Goal: Transaction & Acquisition: Book appointment/travel/reservation

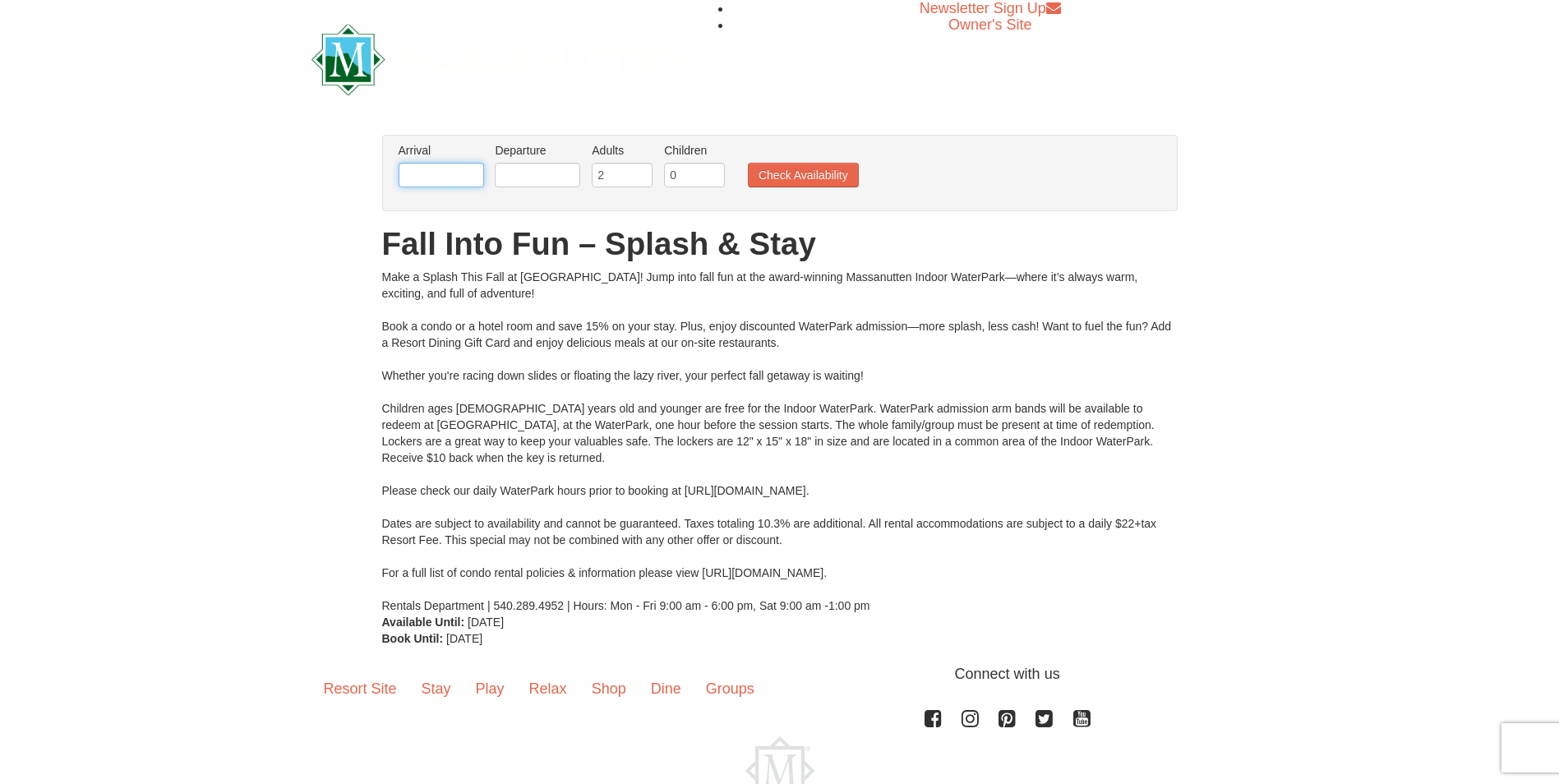
click at [444, 168] on input "text" at bounding box center [441, 174] width 85 height 24
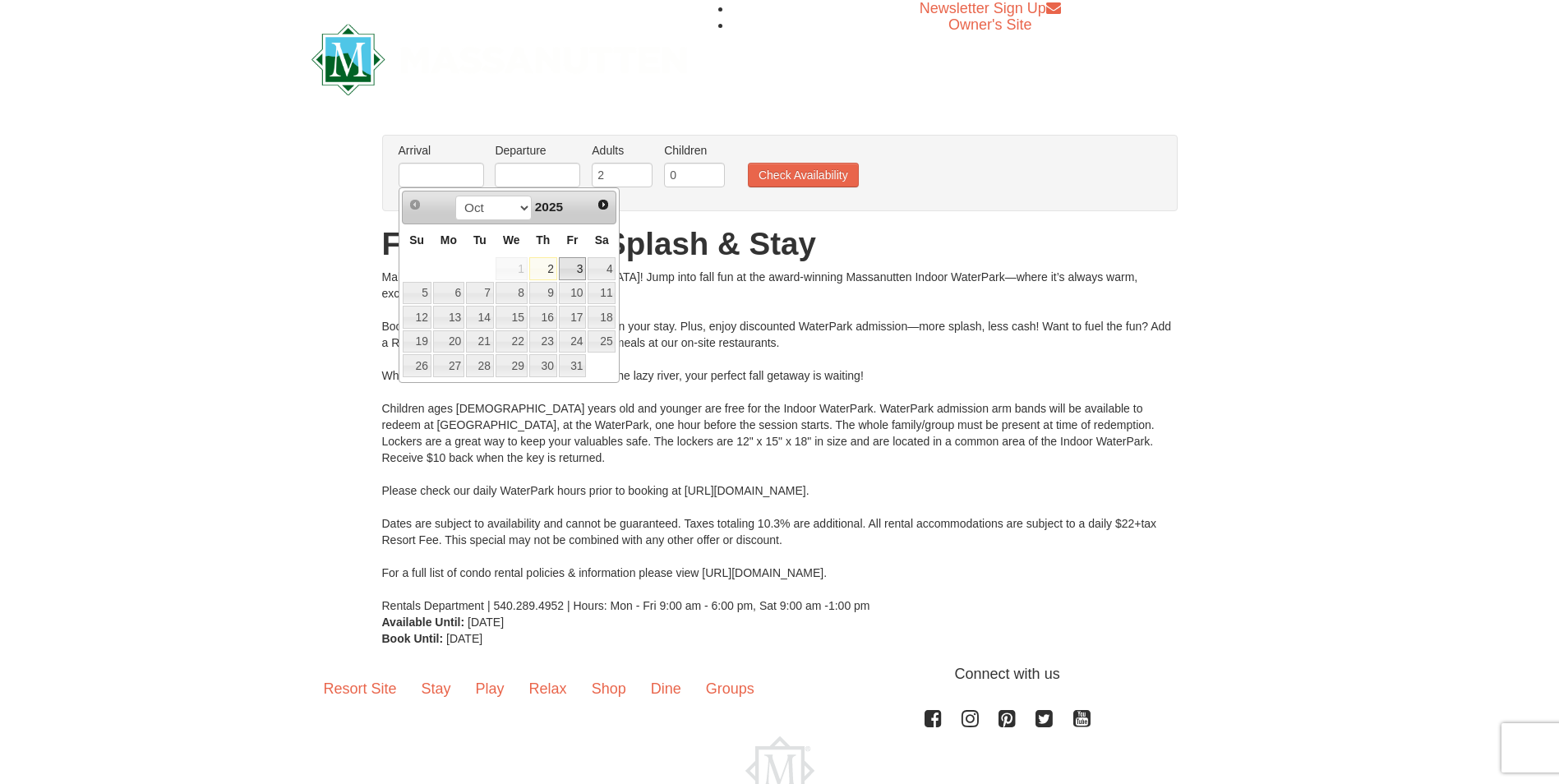
click at [570, 267] on link "3" at bounding box center [573, 268] width 28 height 23
type input "[DATE]"
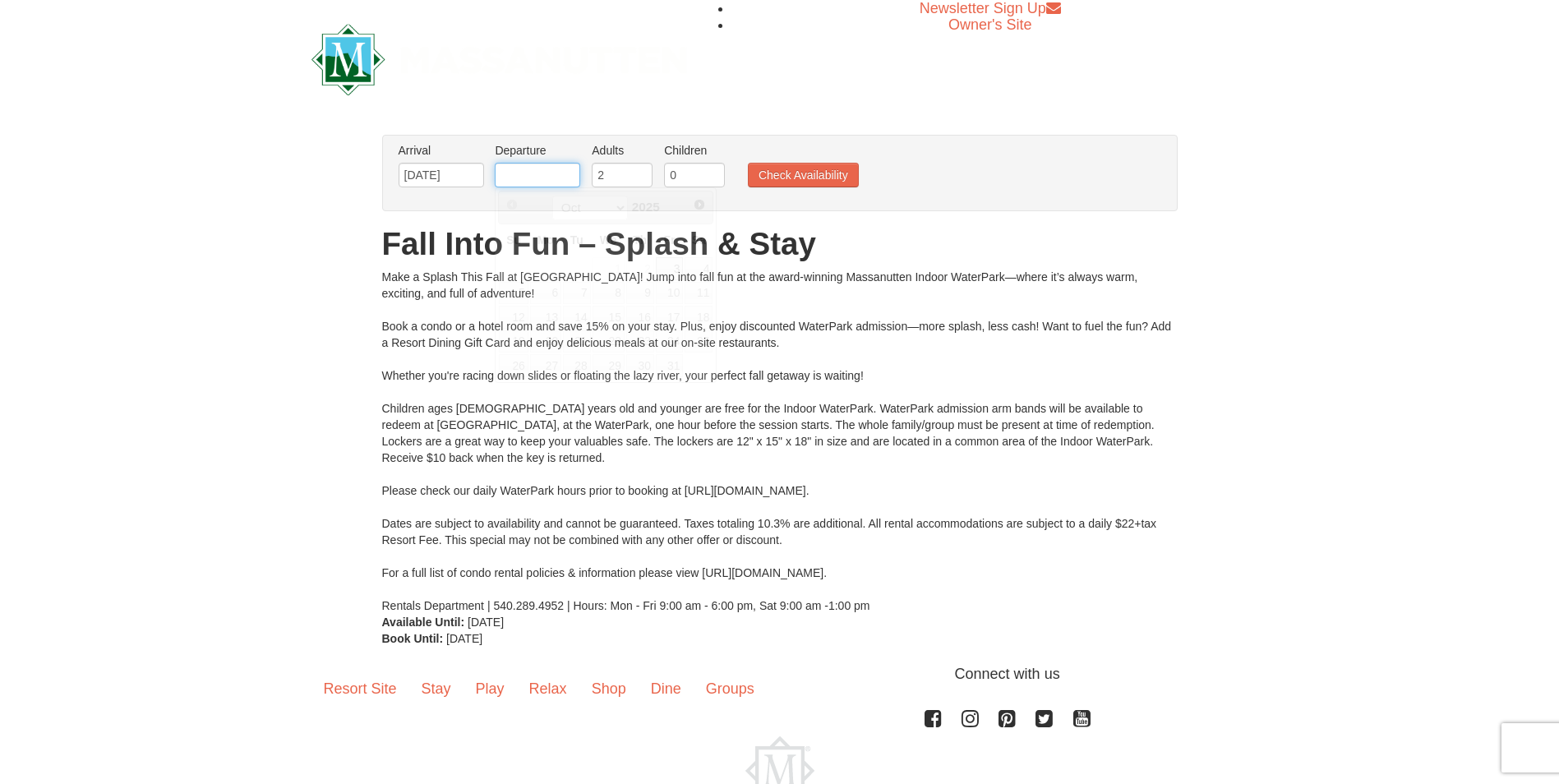
click at [559, 178] on input "text" at bounding box center [537, 174] width 85 height 24
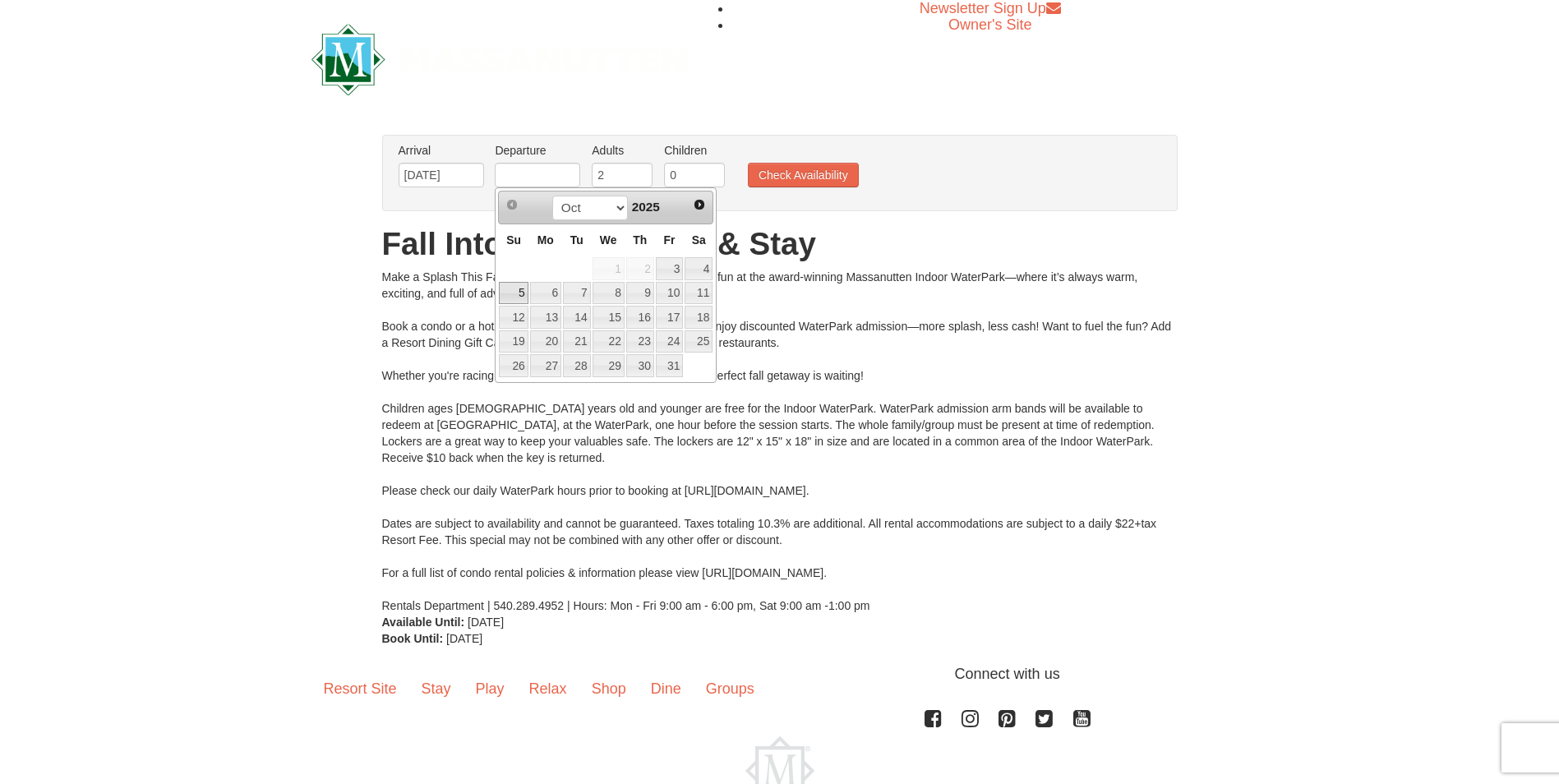
click at [503, 299] on link "5" at bounding box center [512, 293] width 28 height 23
type input "[DATE]"
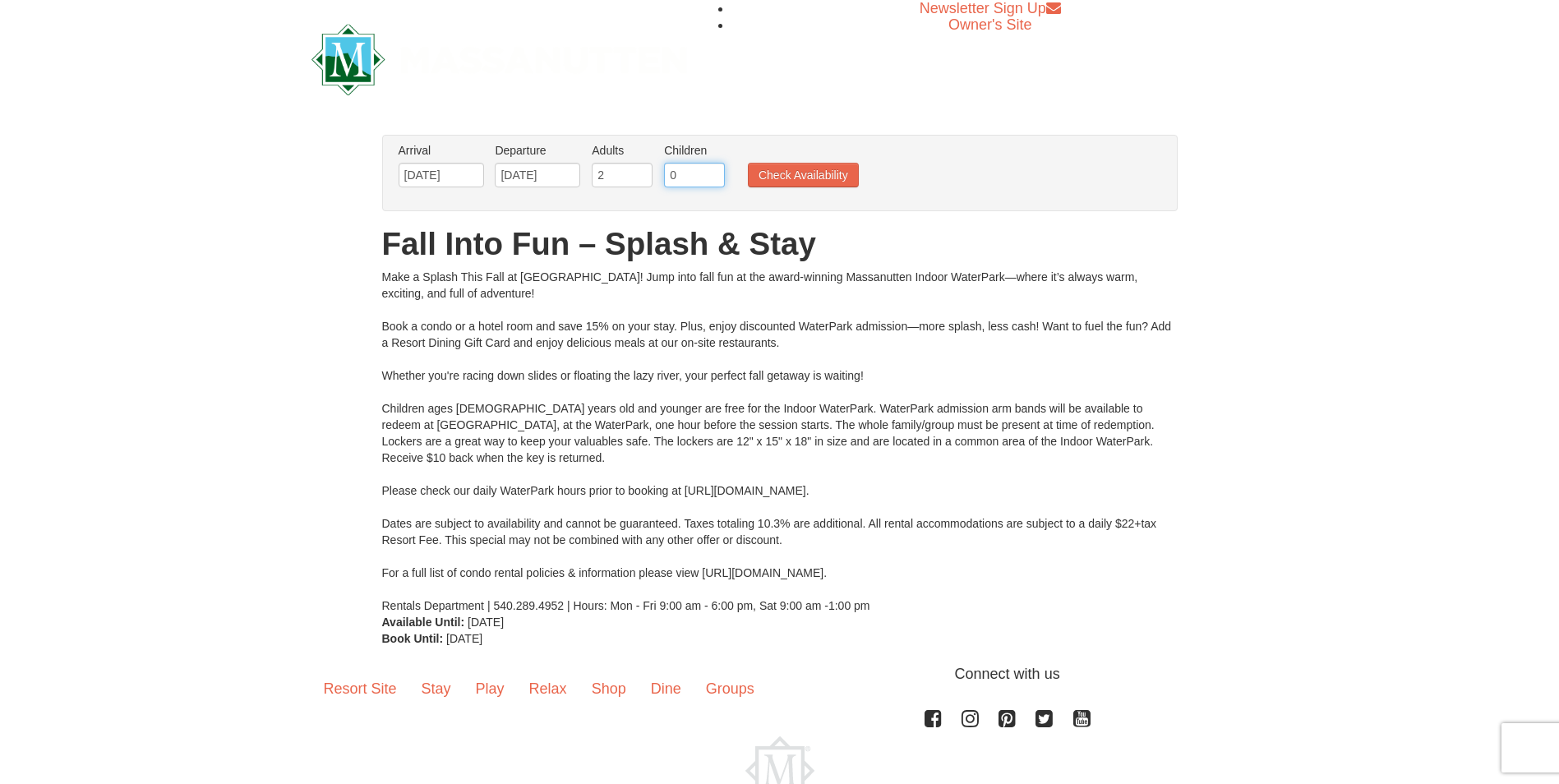
drag, startPoint x: 688, startPoint y: 166, endPoint x: 609, endPoint y: 166, distance: 79.0
click at [609, 166] on ul "Arrival Please format dates MM/DD/YYYY Please format dates MM/DD/YYYY 10/03/202…" at bounding box center [772, 168] width 754 height 54
type input "2"
click at [800, 170] on button "Check Availability" at bounding box center [803, 174] width 111 height 24
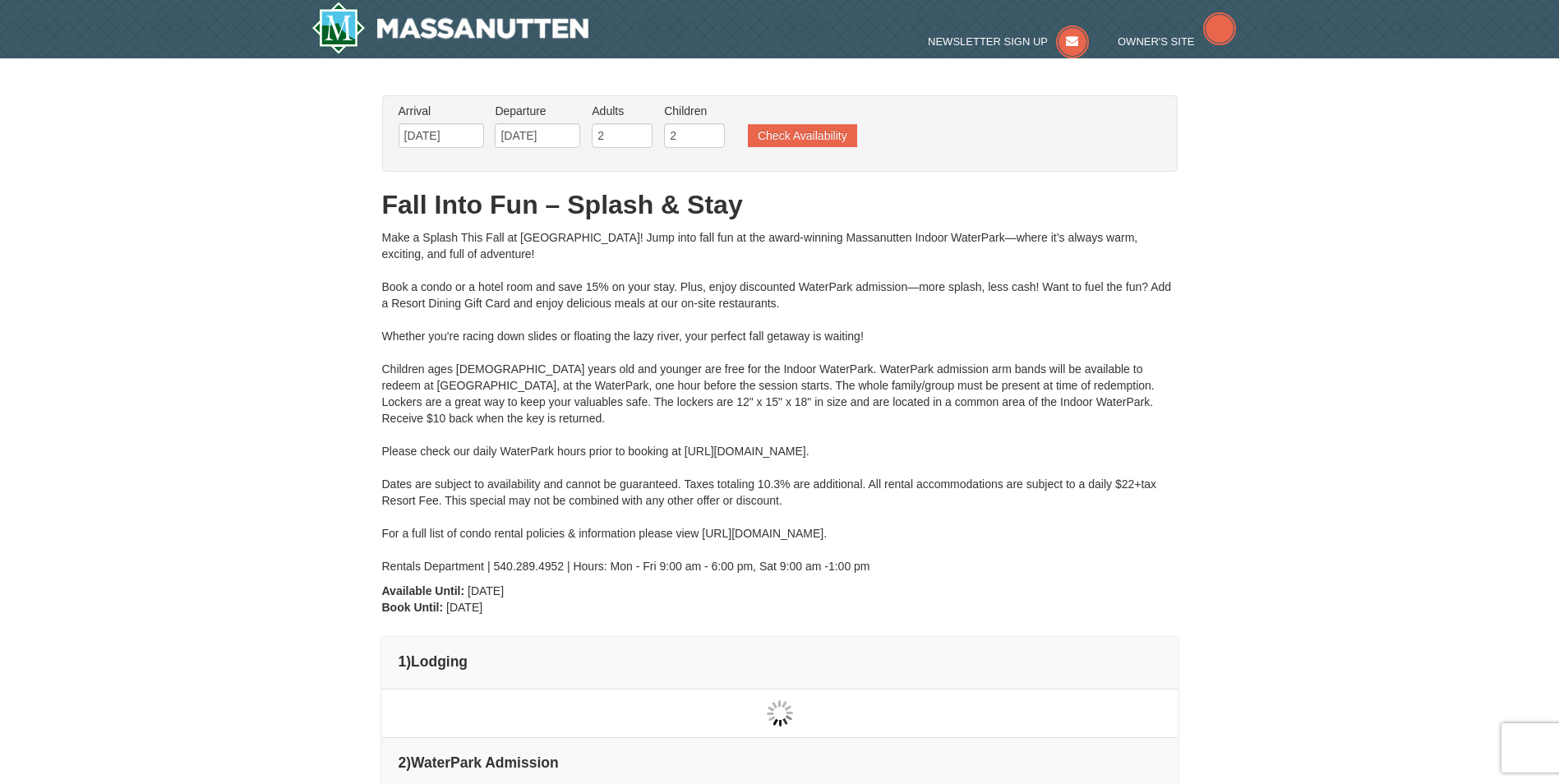
type input "[DATE]"
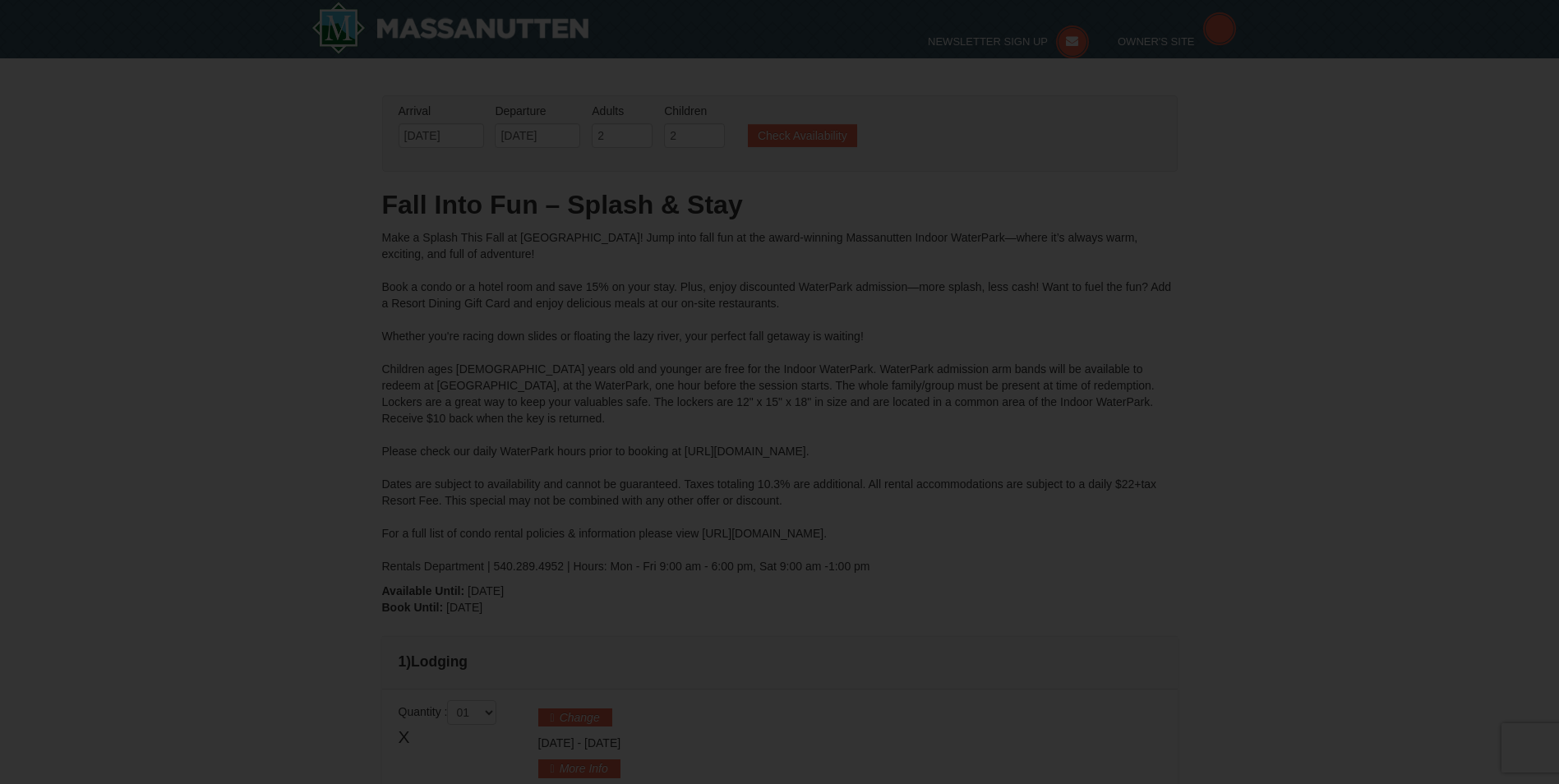
type input "[DATE]"
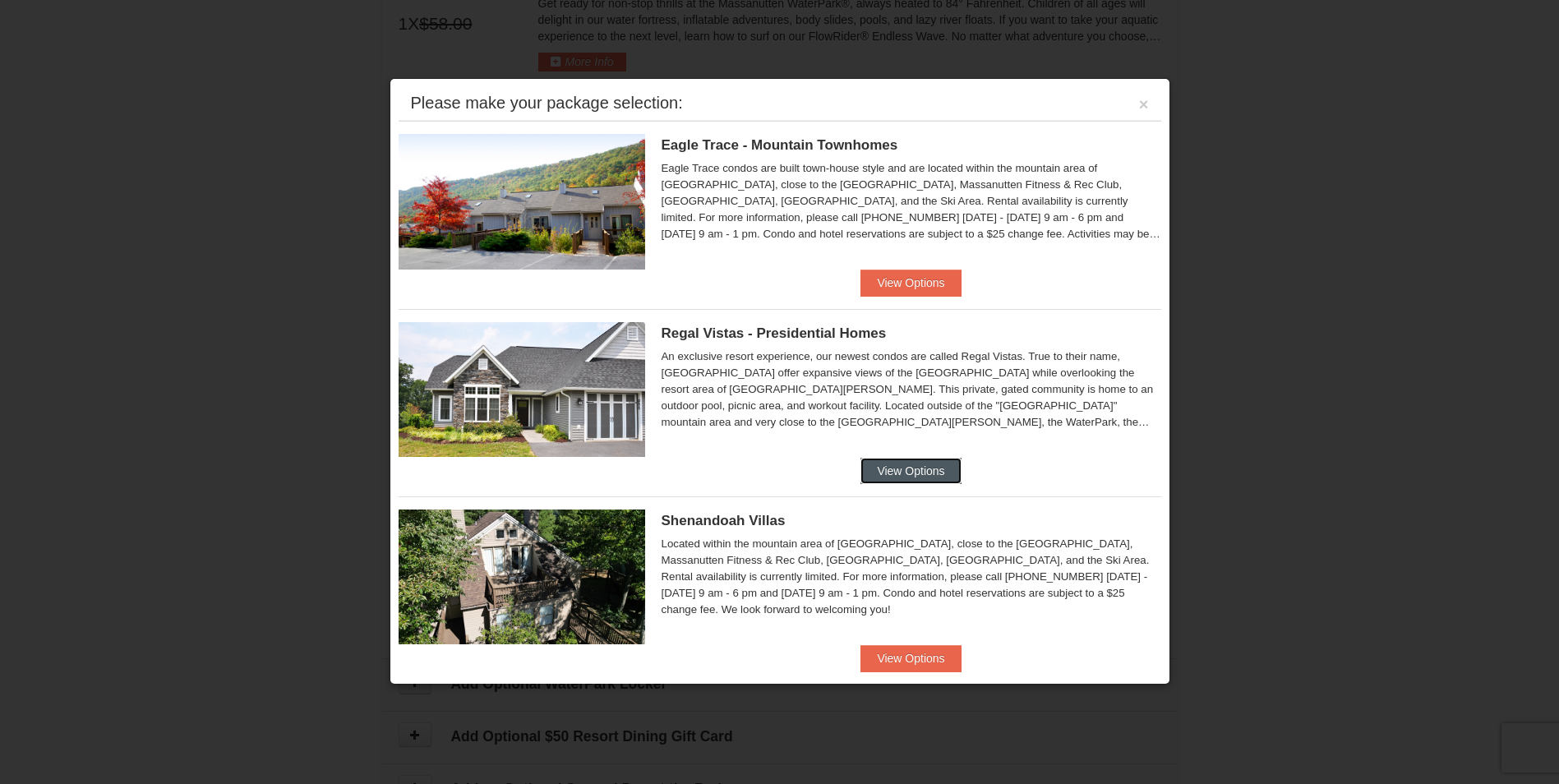
click at [935, 467] on button "View Options" at bounding box center [911, 470] width 100 height 26
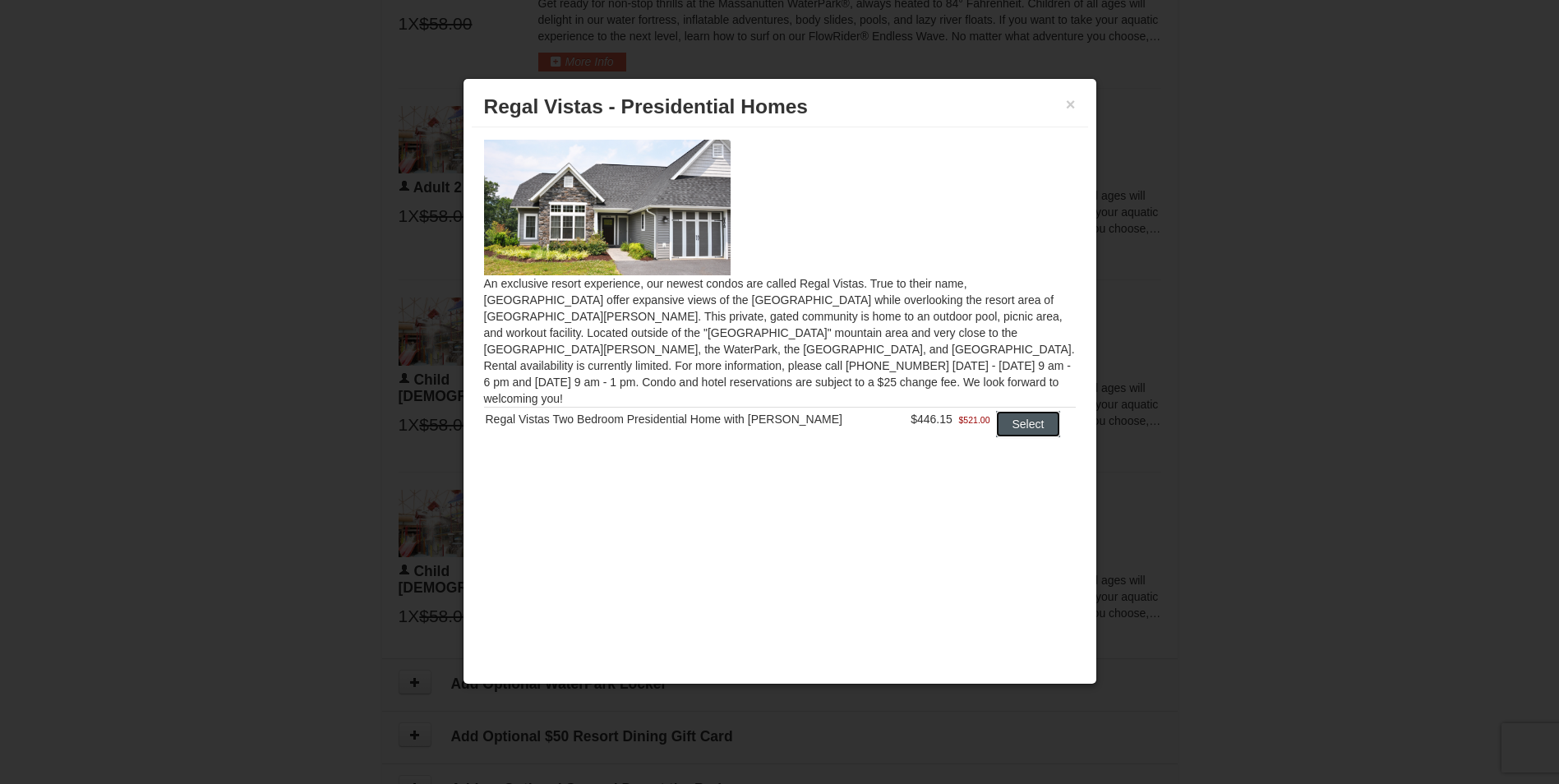
click at [1003, 411] on button "Select" at bounding box center [1028, 424] width 65 height 26
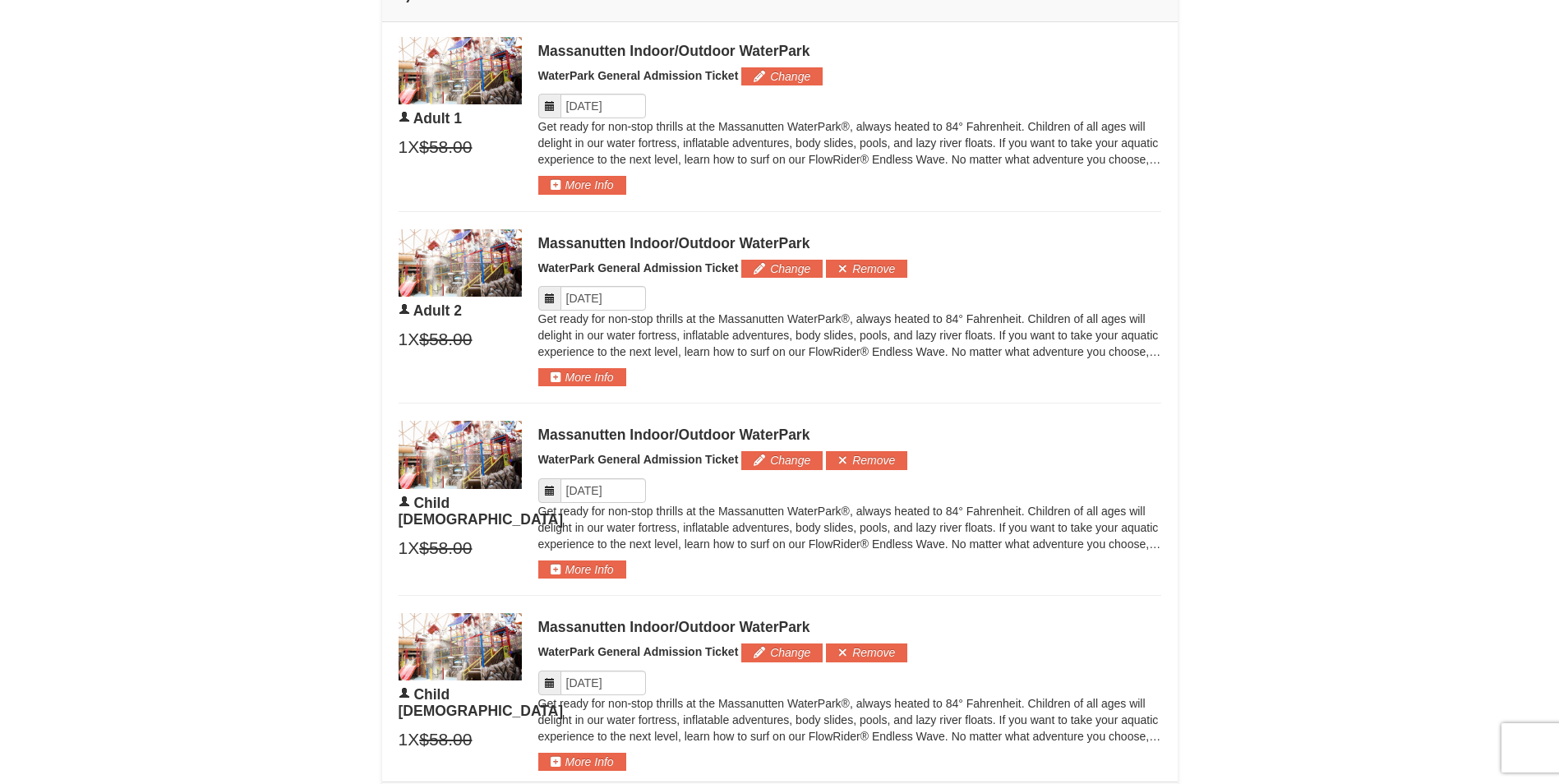
scroll to position [853, 0]
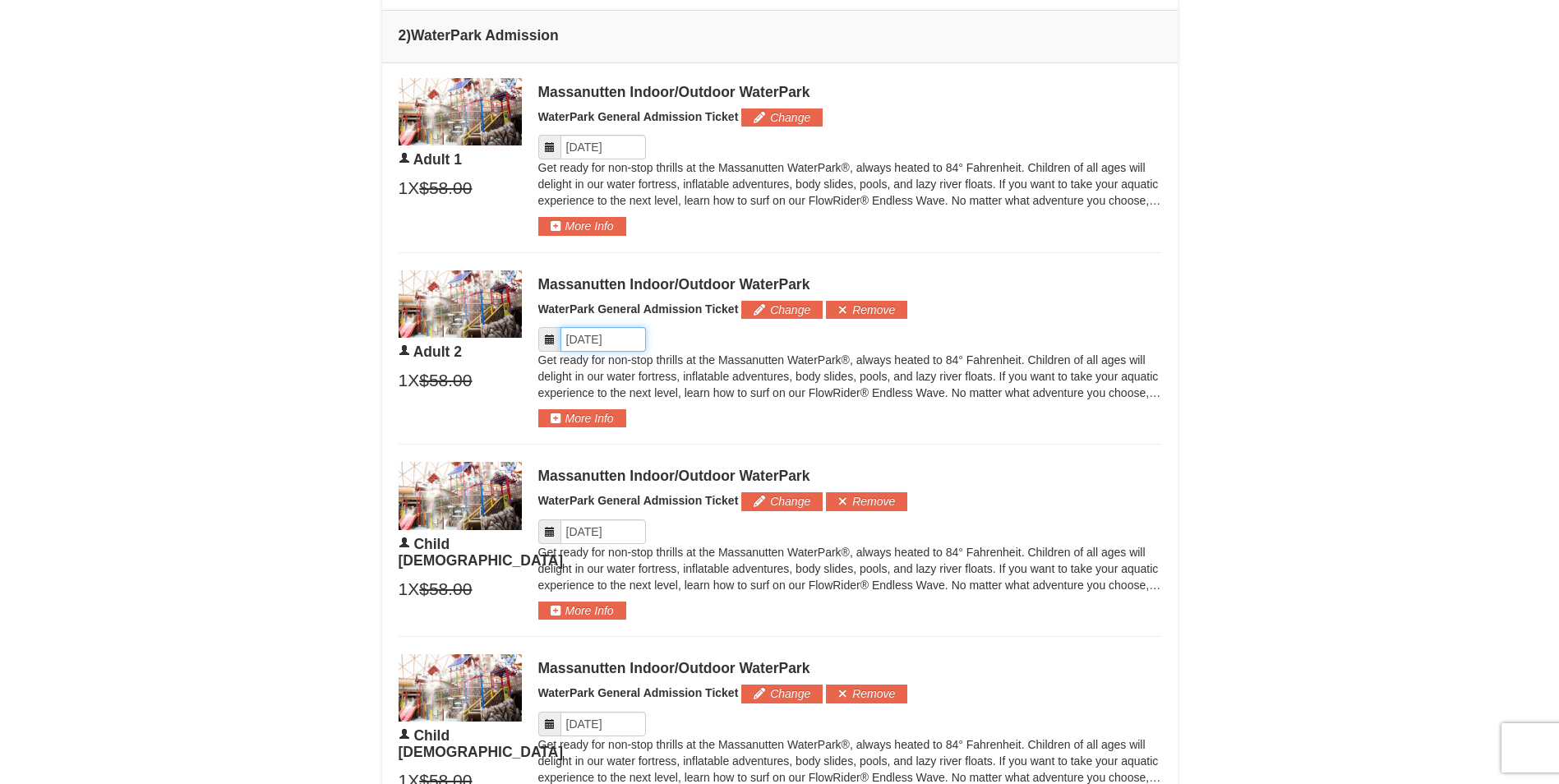
click at [581, 346] on input "Please format dates MM/DD/YYYY" at bounding box center [602, 339] width 85 height 24
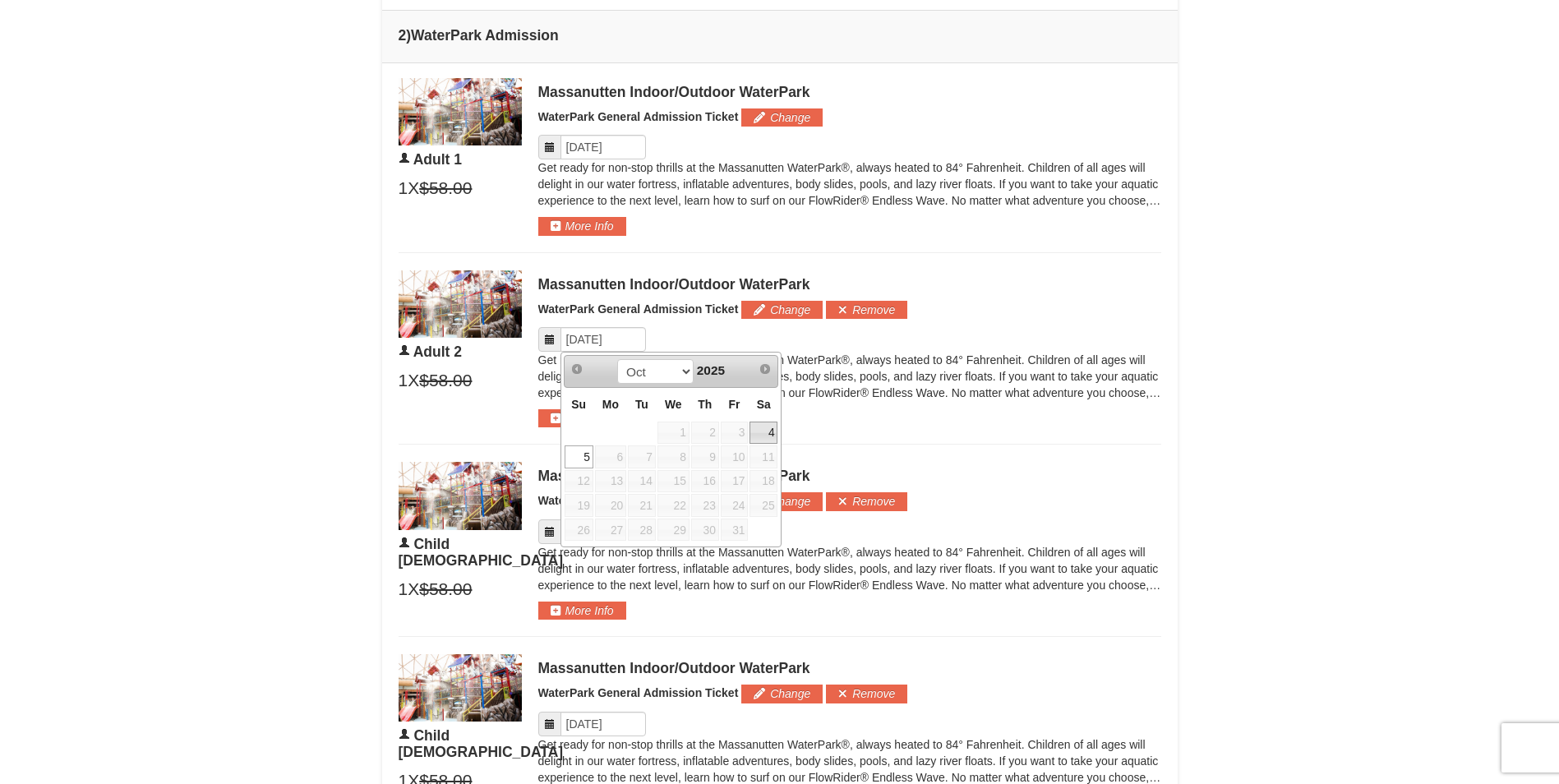
click at [764, 432] on link "4" at bounding box center [763, 432] width 28 height 23
type input "[DATE]"
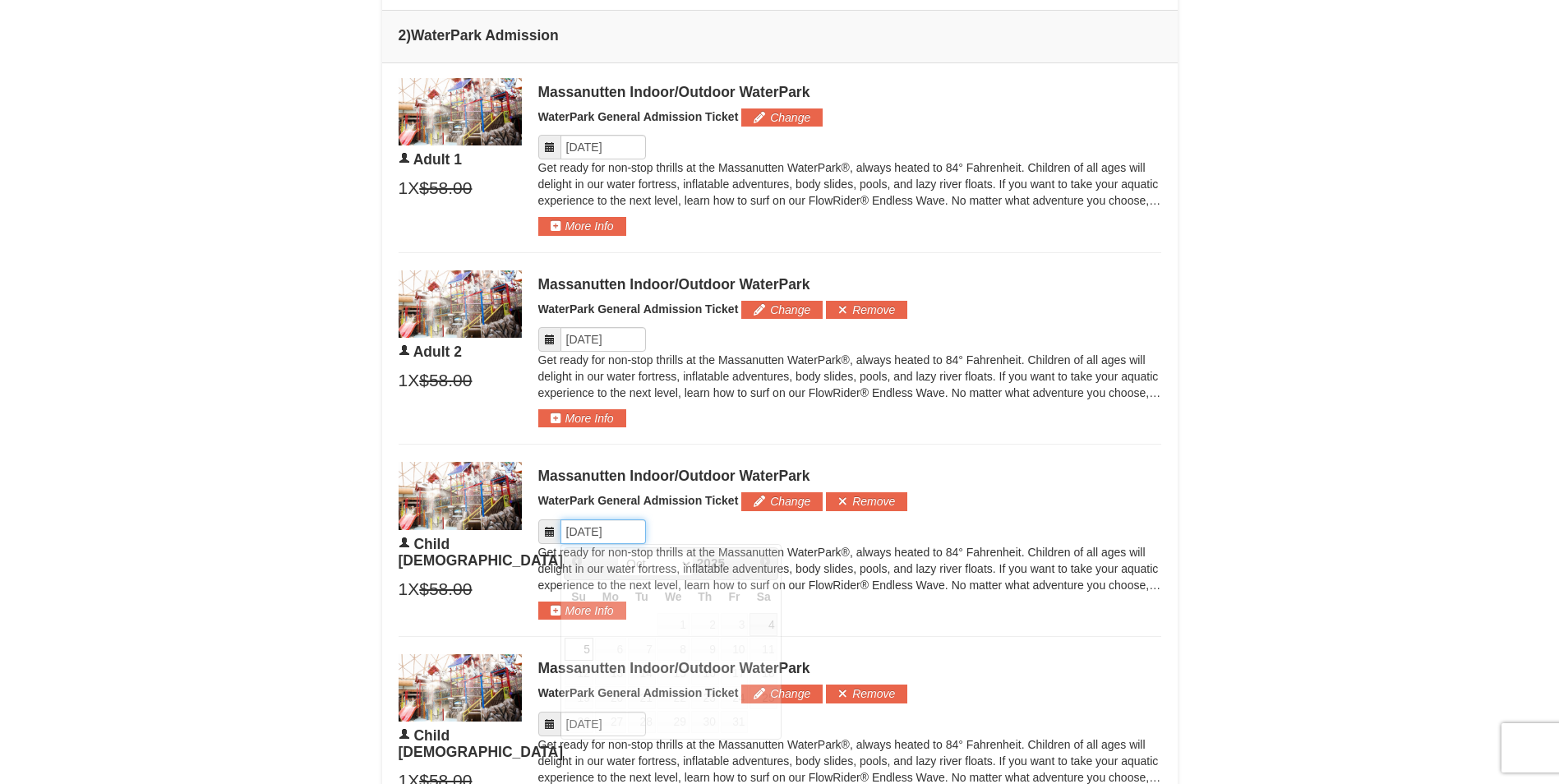
drag, startPoint x: 580, startPoint y: 521, endPoint x: 595, endPoint y: 541, distance: 25.0
click at [580, 522] on input "Please format dates MM/DD/YYYY" at bounding box center [602, 530] width 85 height 24
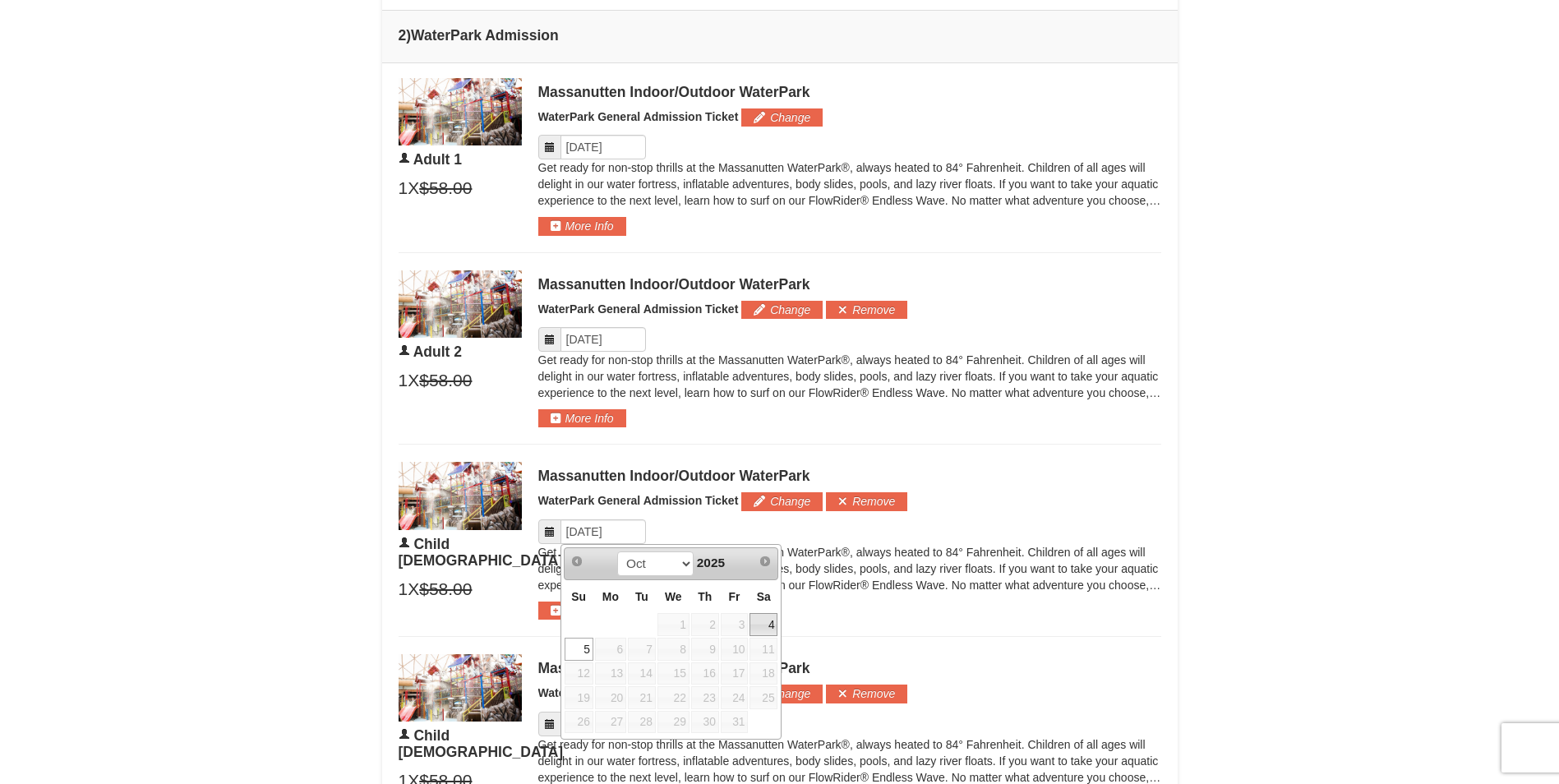
click at [759, 622] on link "4" at bounding box center [763, 623] width 28 height 23
type input "[DATE]"
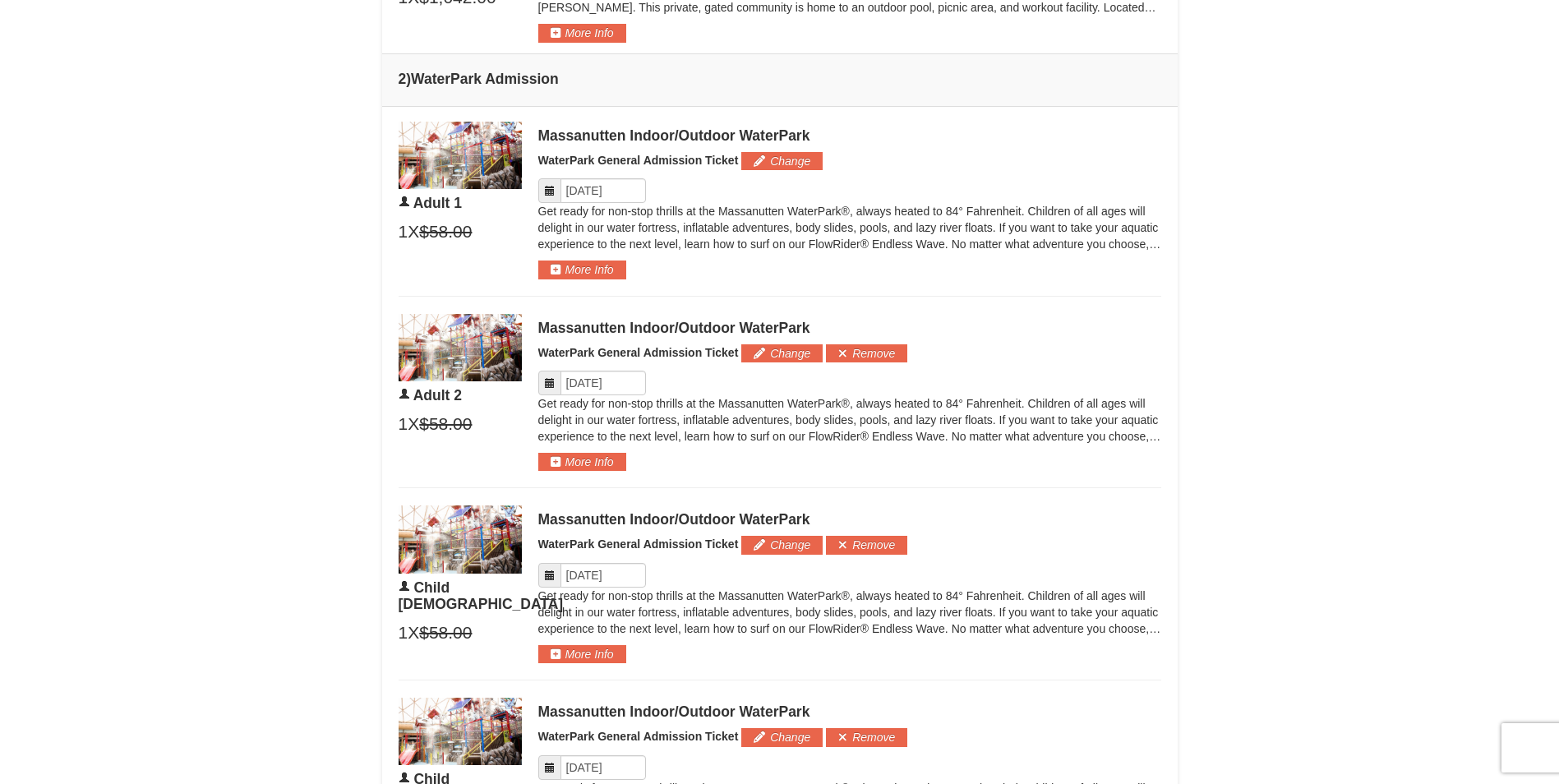
scroll to position [771, 0]
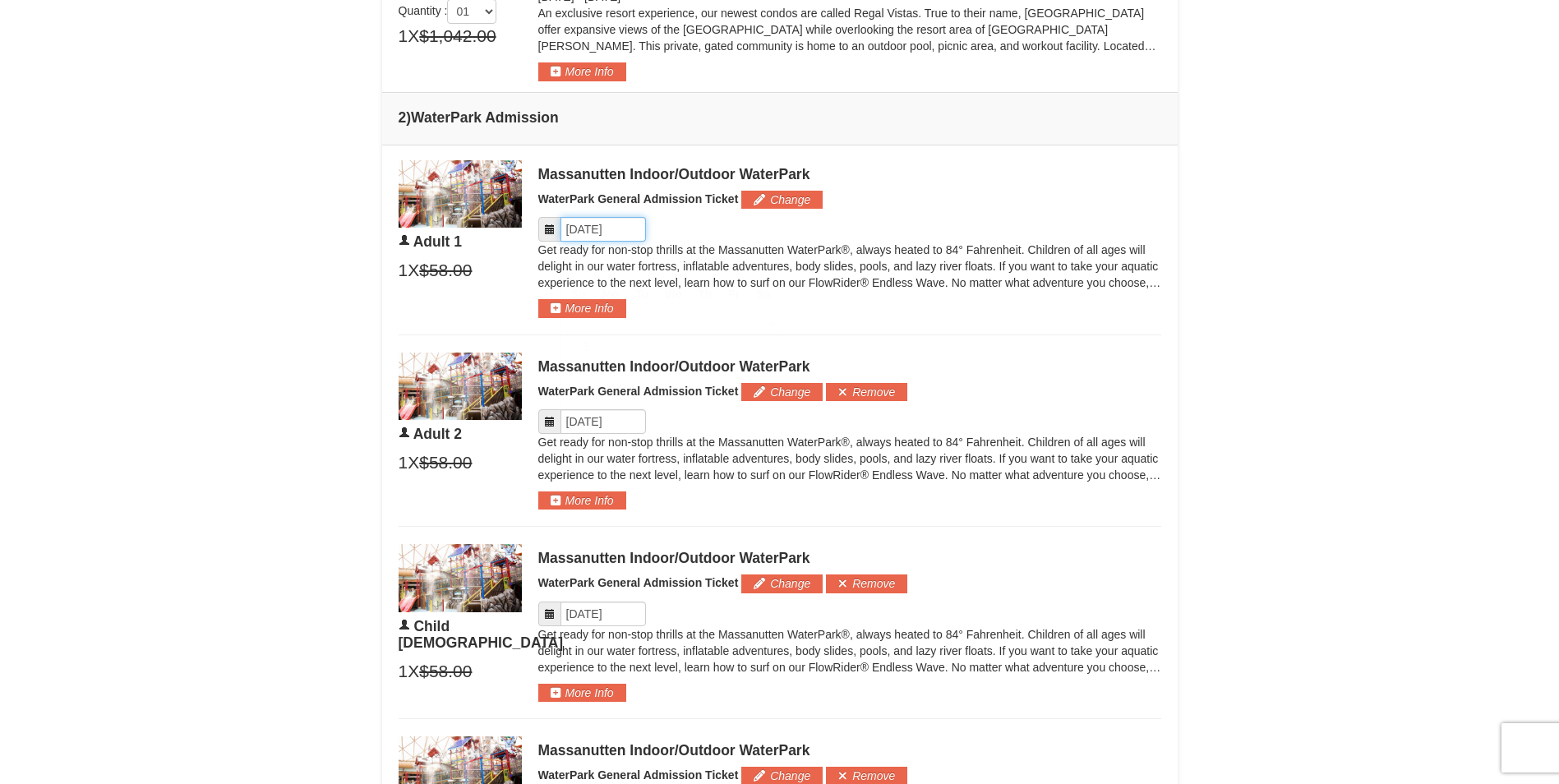
click at [588, 228] on input "Please format dates MM/DD/YYYY" at bounding box center [602, 229] width 85 height 24
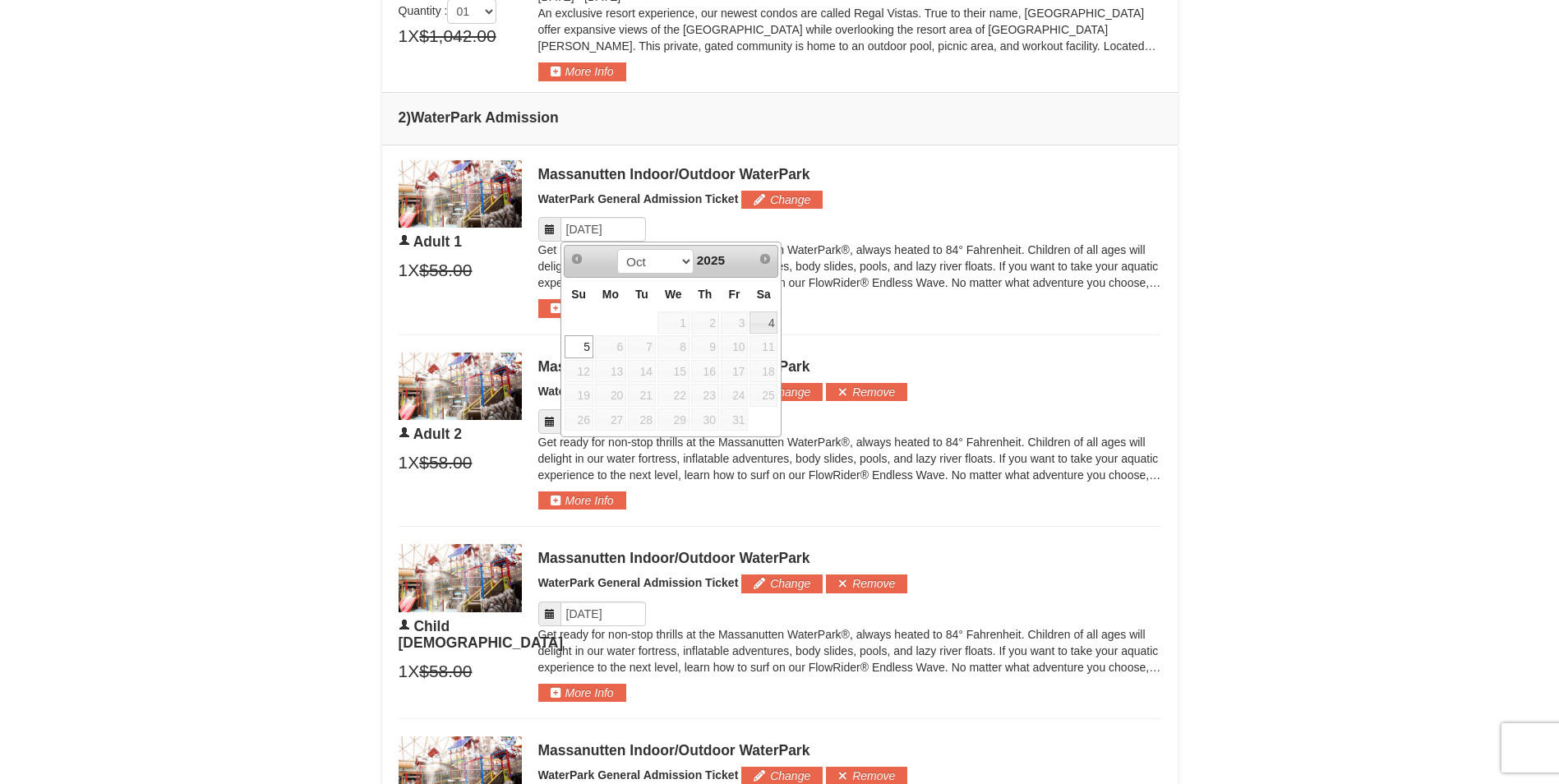
click at [311, 289] on div "× From: To: Adults: 2 Children: 2 Change Arrival Please format dates MM/DD/YYYY…" at bounding box center [780, 214] width 1559 height 1856
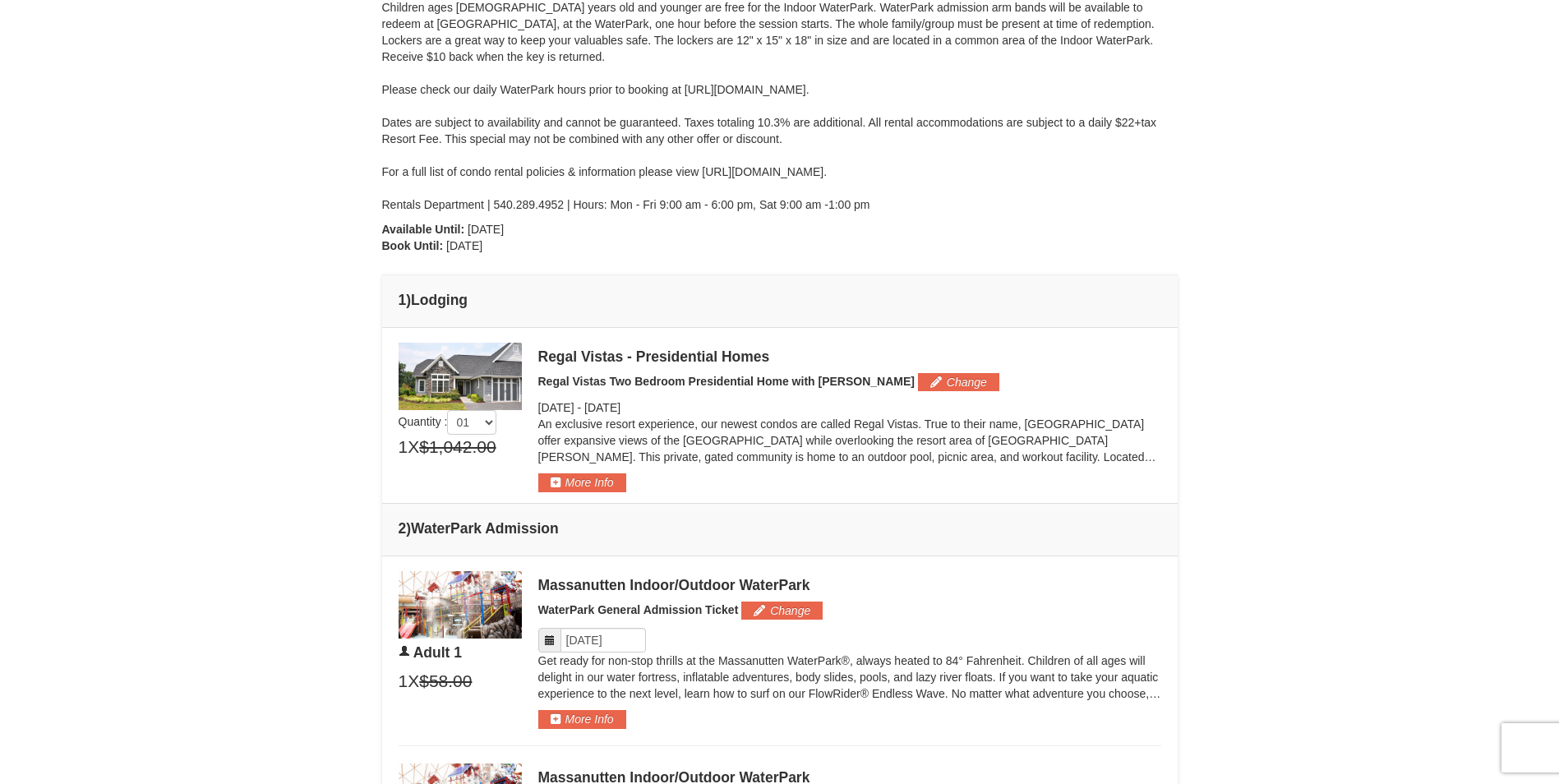
scroll to position [525, 0]
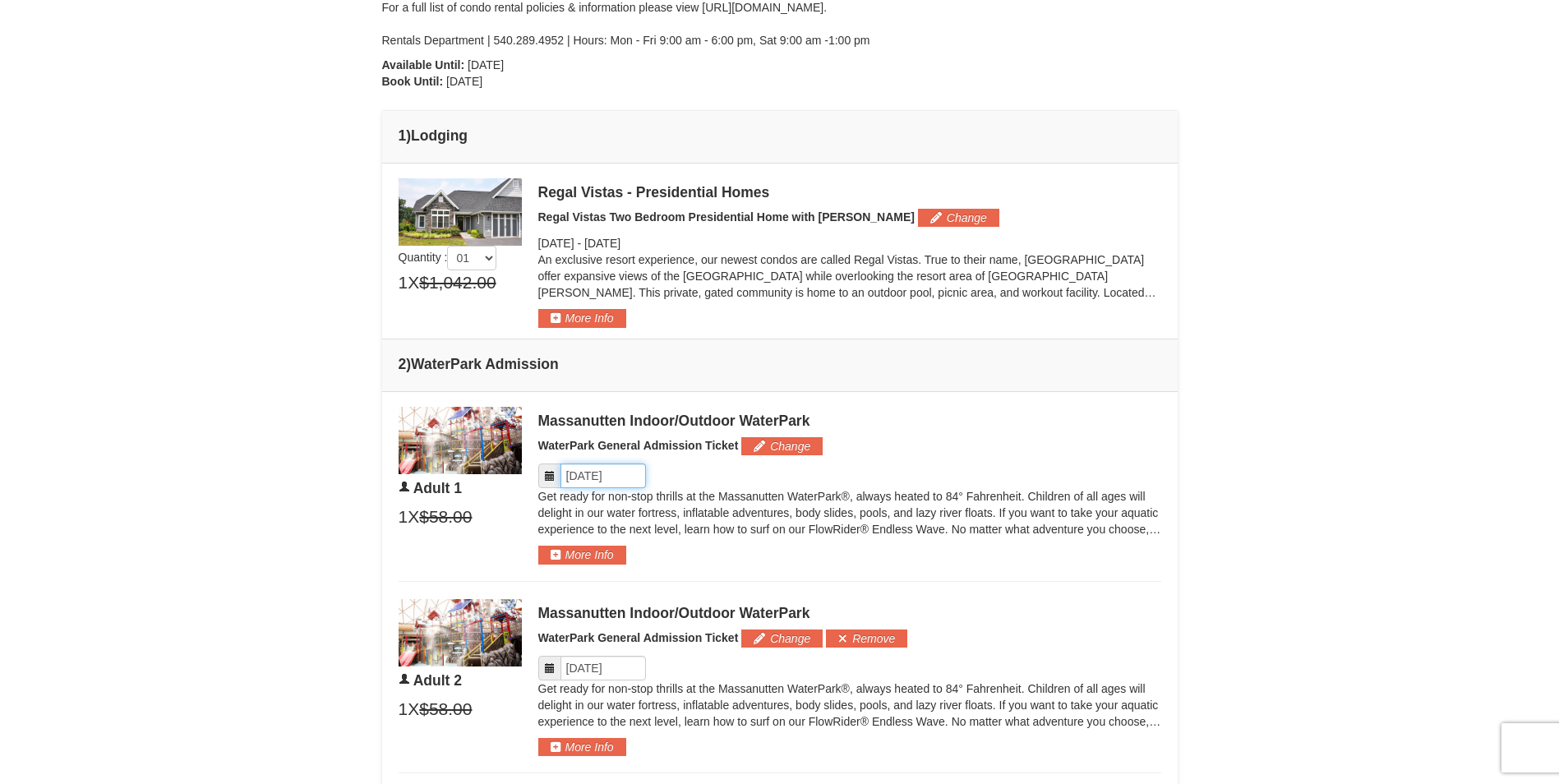
click at [595, 476] on input "Please format dates MM/DD/YYYY" at bounding box center [602, 475] width 85 height 24
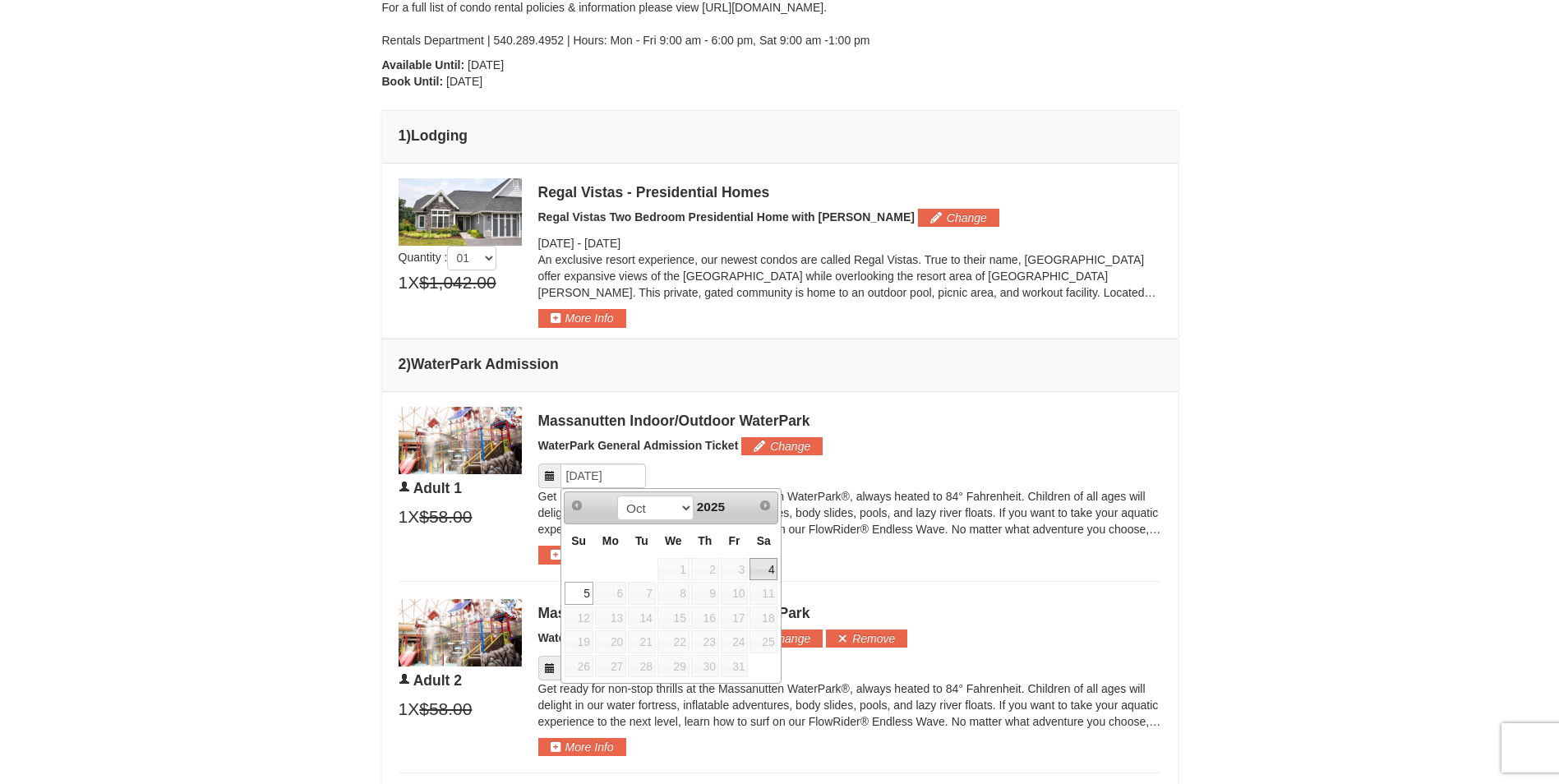
click at [753, 566] on link "4" at bounding box center [763, 569] width 28 height 23
type input "[DATE]"
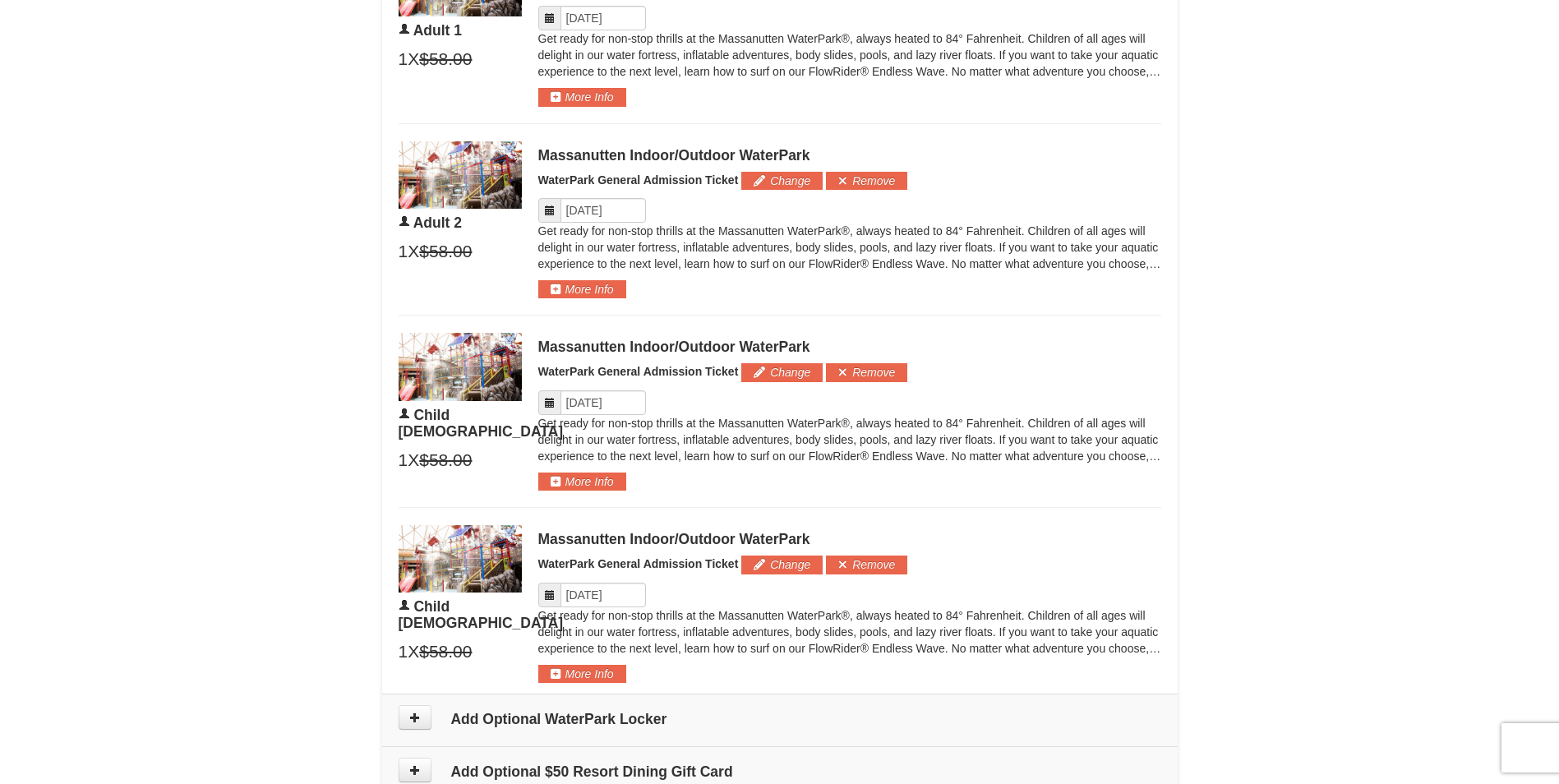
scroll to position [1018, 0]
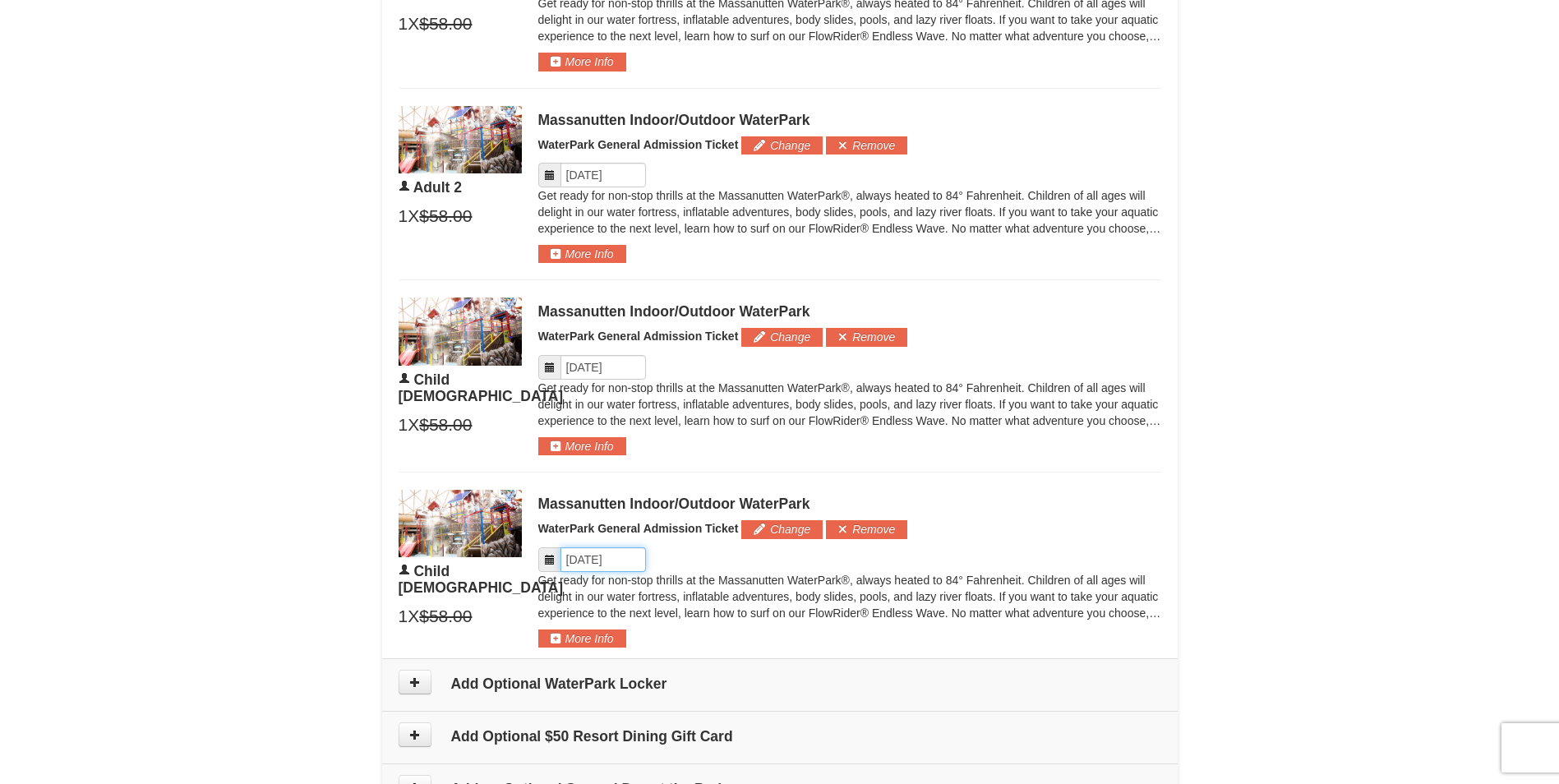
click at [591, 560] on input "Please format dates MM/DD/YYYY" at bounding box center [602, 559] width 85 height 24
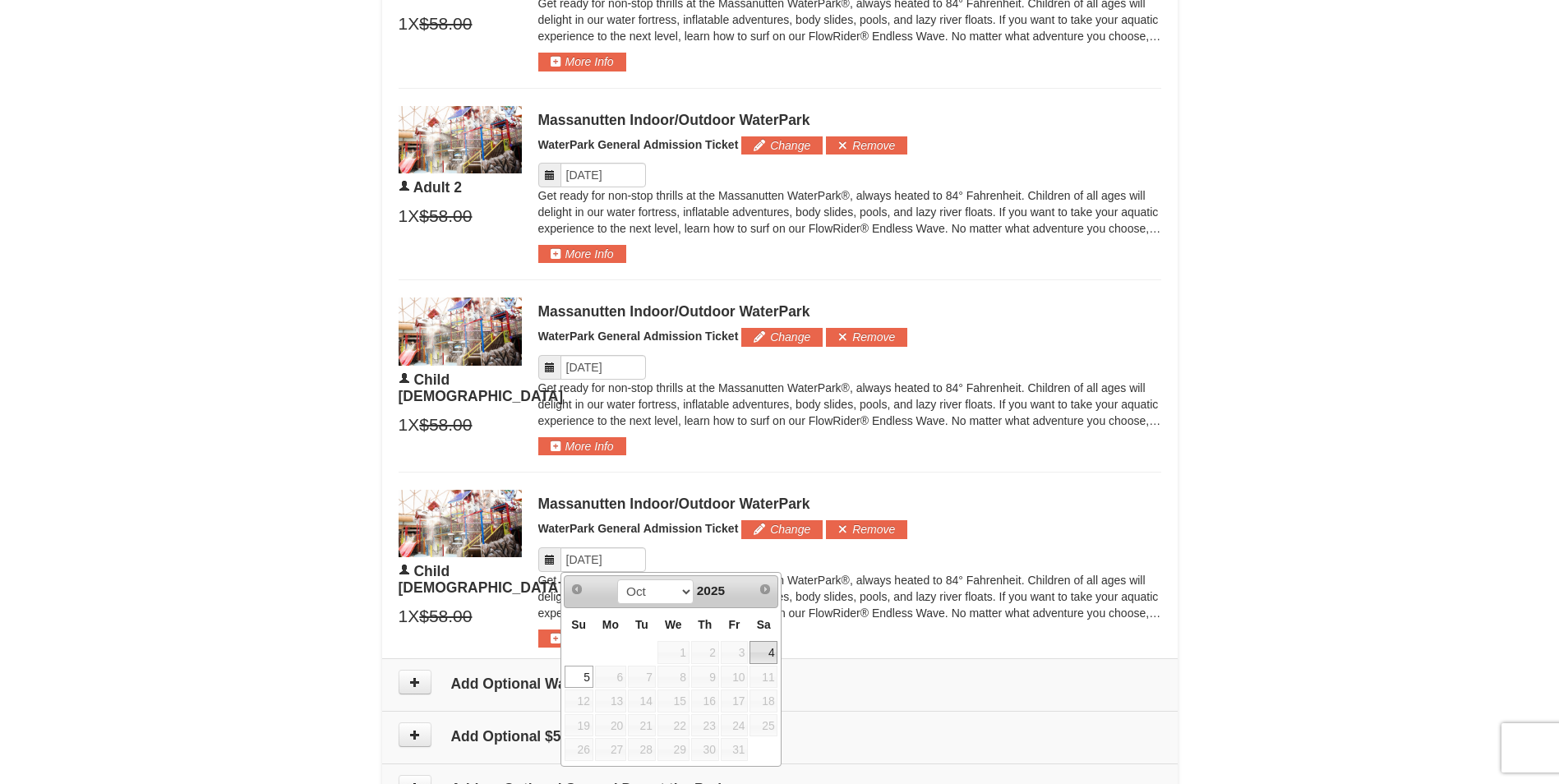
click at [771, 657] on link "4" at bounding box center [763, 652] width 28 height 23
type input "[DATE]"
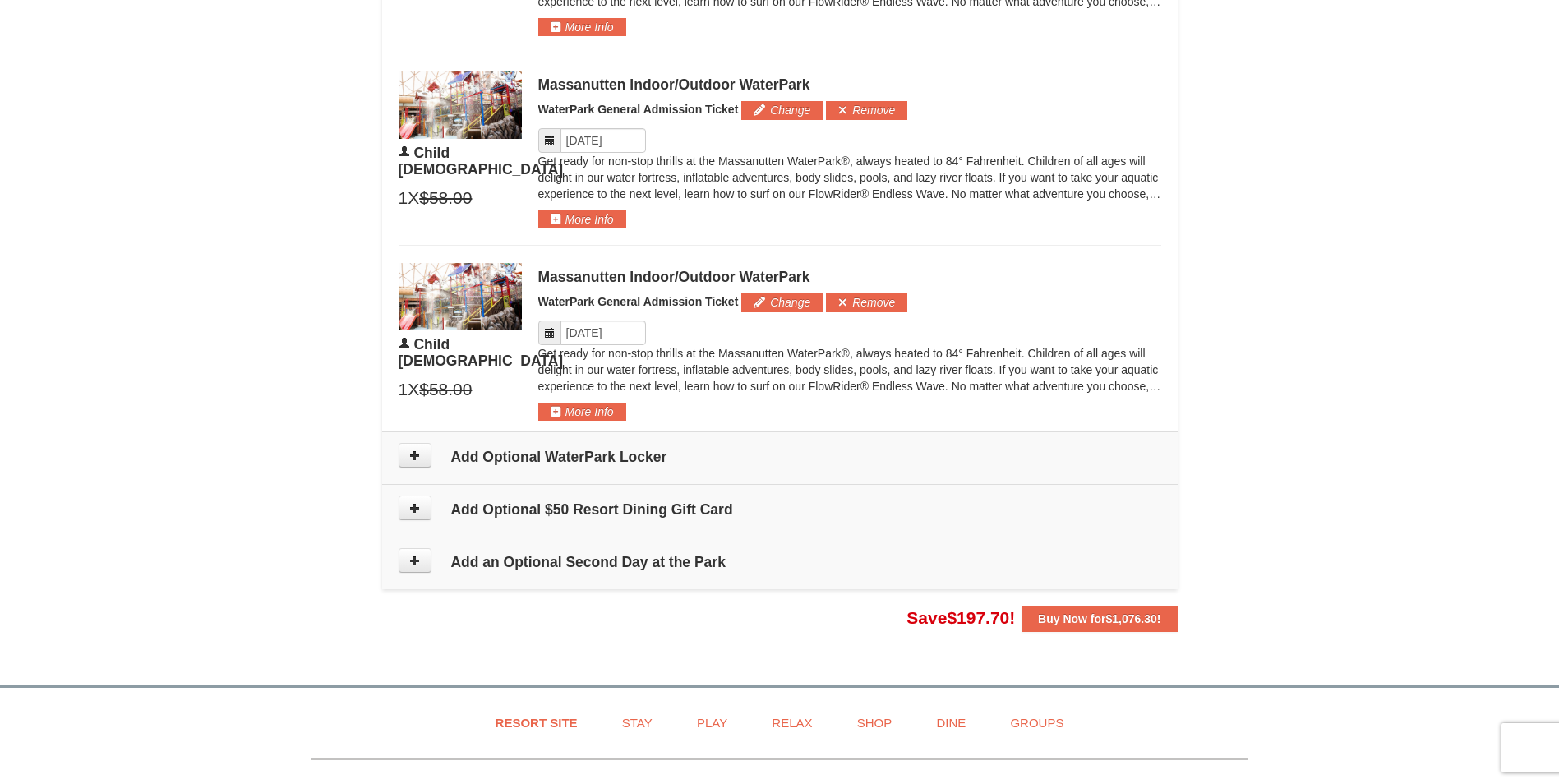
scroll to position [1264, 0]
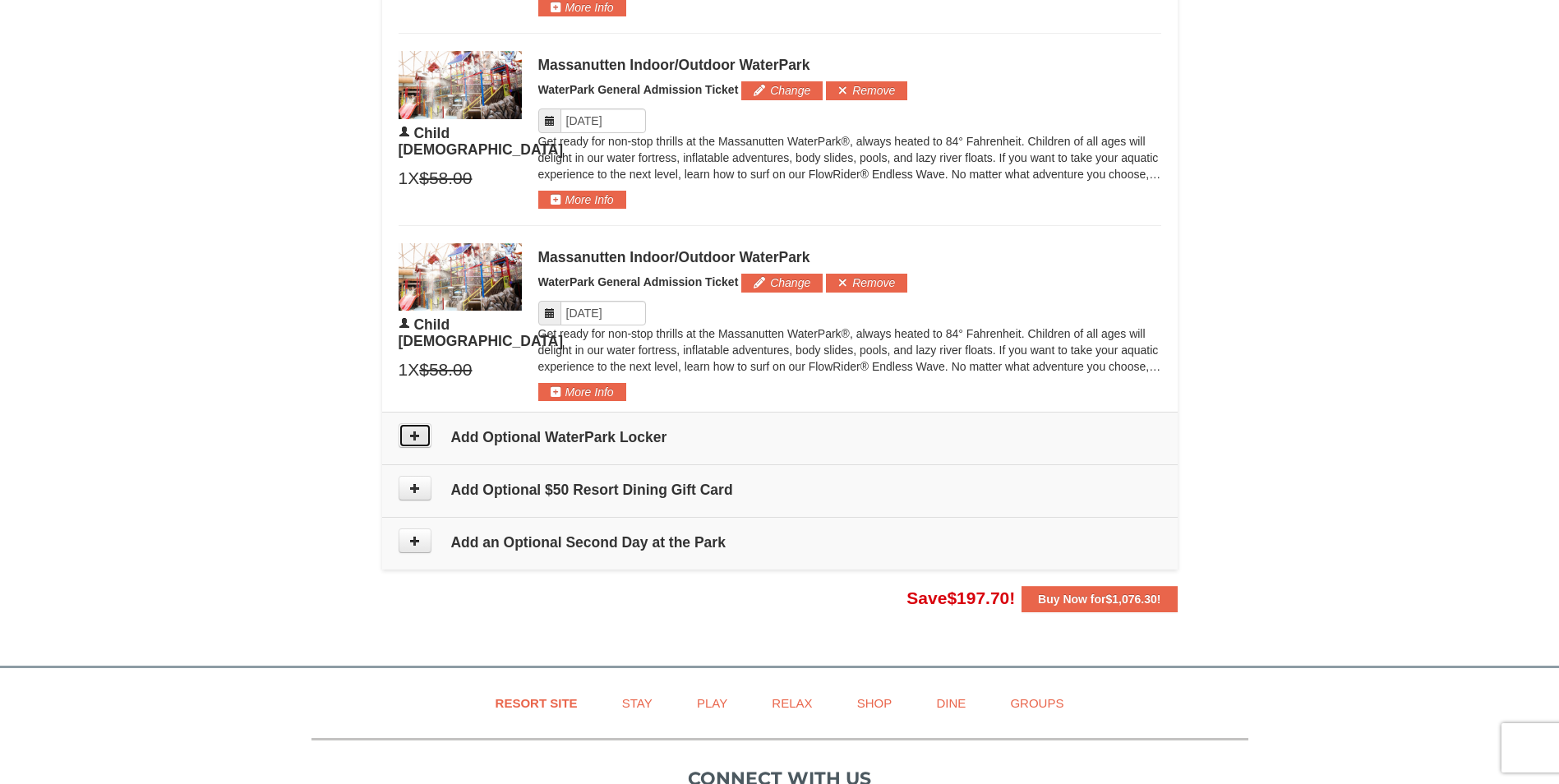
click at [415, 445] on button at bounding box center [415, 435] width 33 height 24
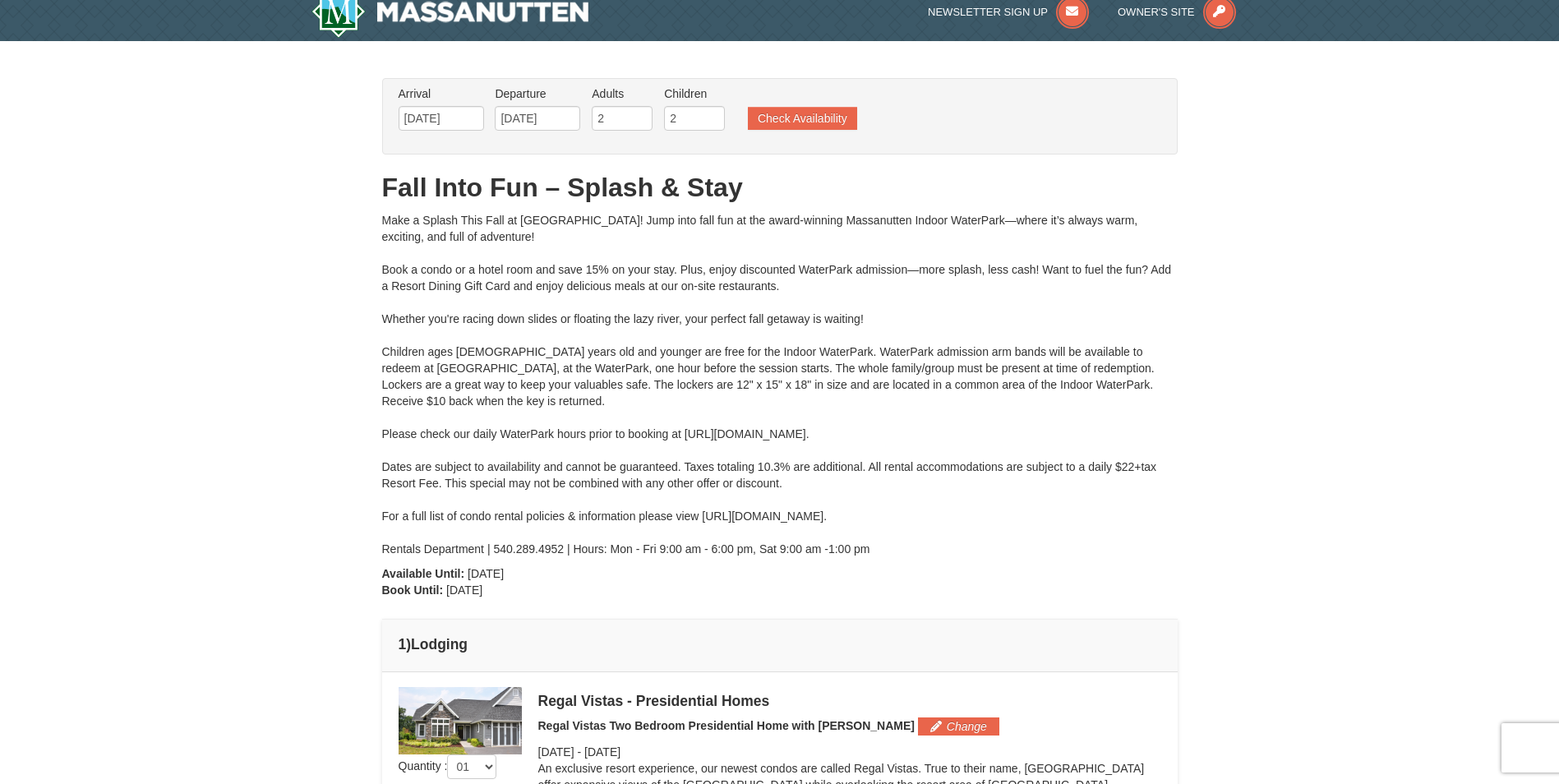
scroll to position [0, 0]
